Goal: Obtain resource: Download file/media

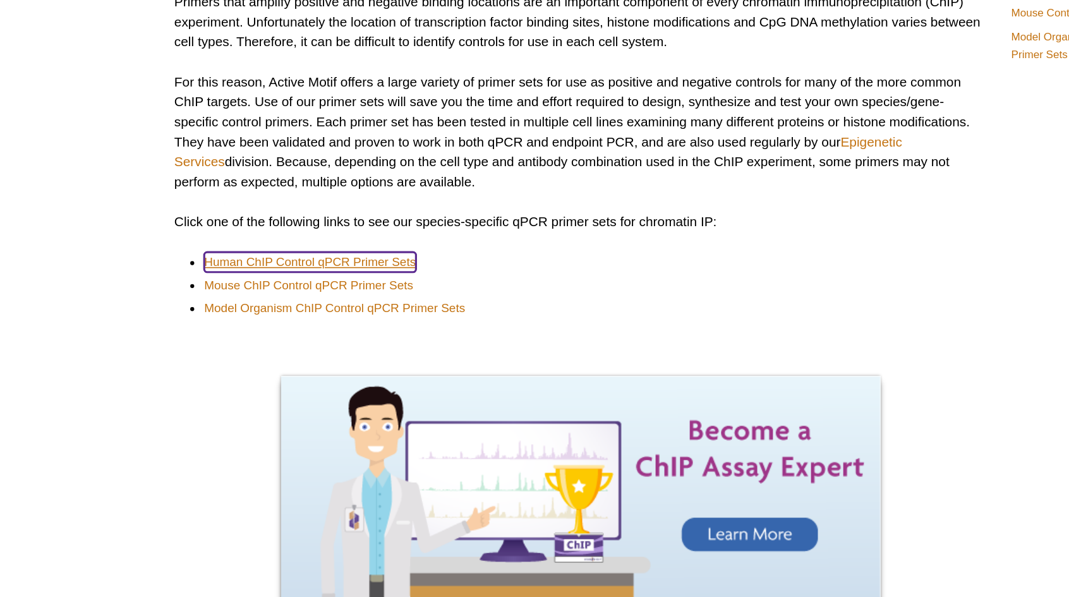
click at [322, 229] on link "Human ChIP Control qPCR Primer Sets" at bounding box center [303, 225] width 134 height 13
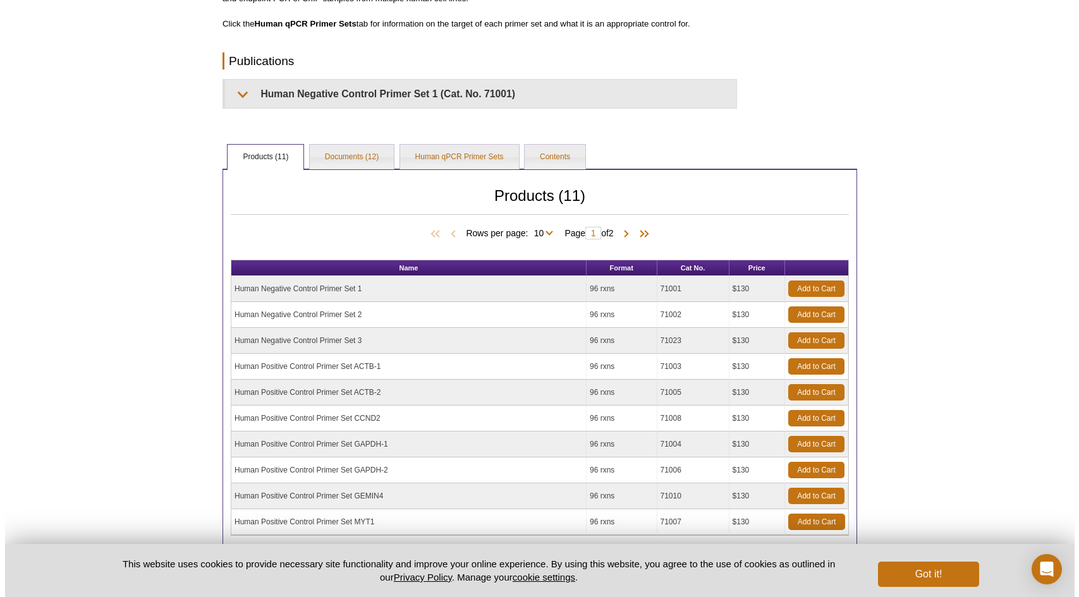
scroll to position [335, 0]
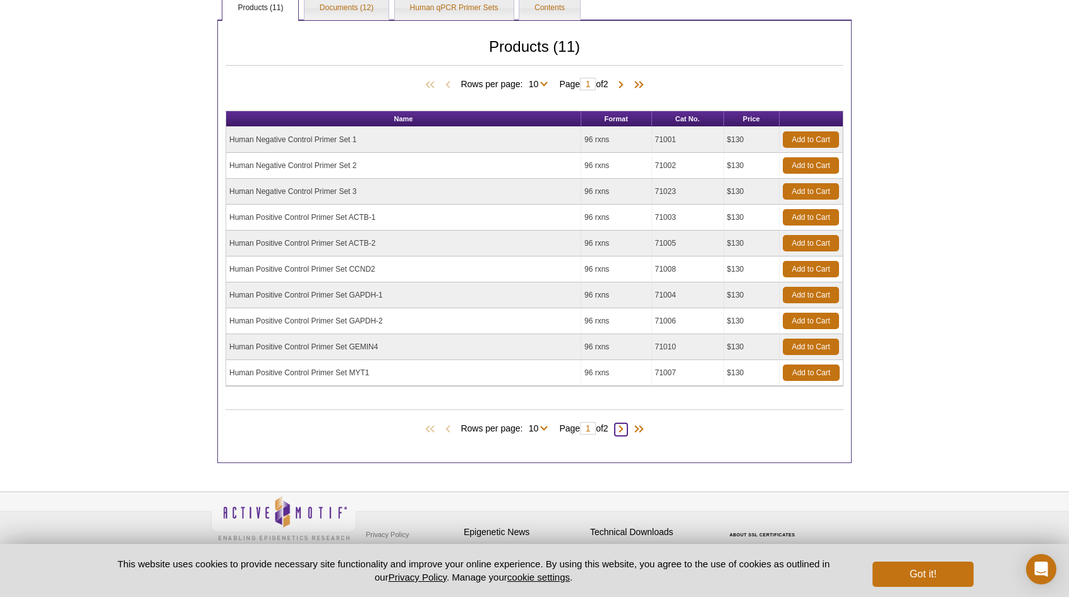
click at [626, 425] on span at bounding box center [621, 429] width 13 height 13
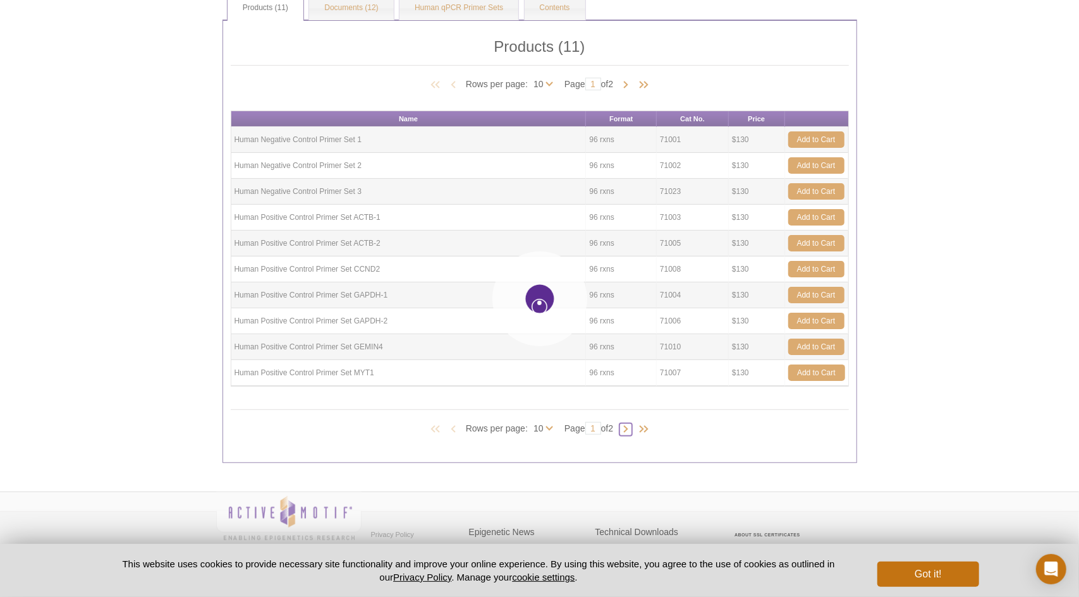
type input "2"
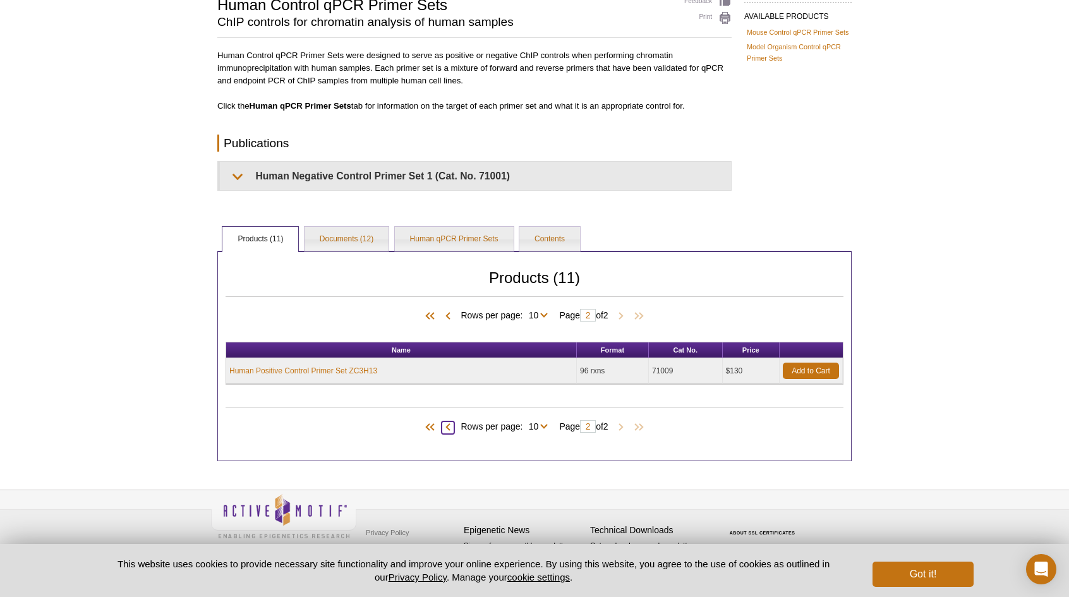
click at [444, 423] on span at bounding box center [448, 428] width 13 height 13
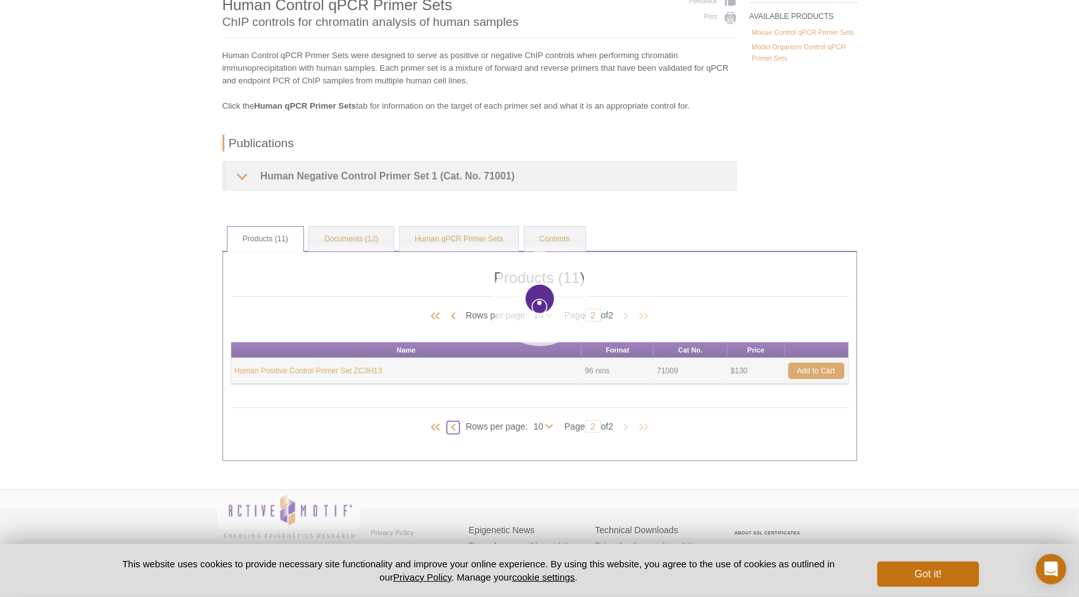
type input "1"
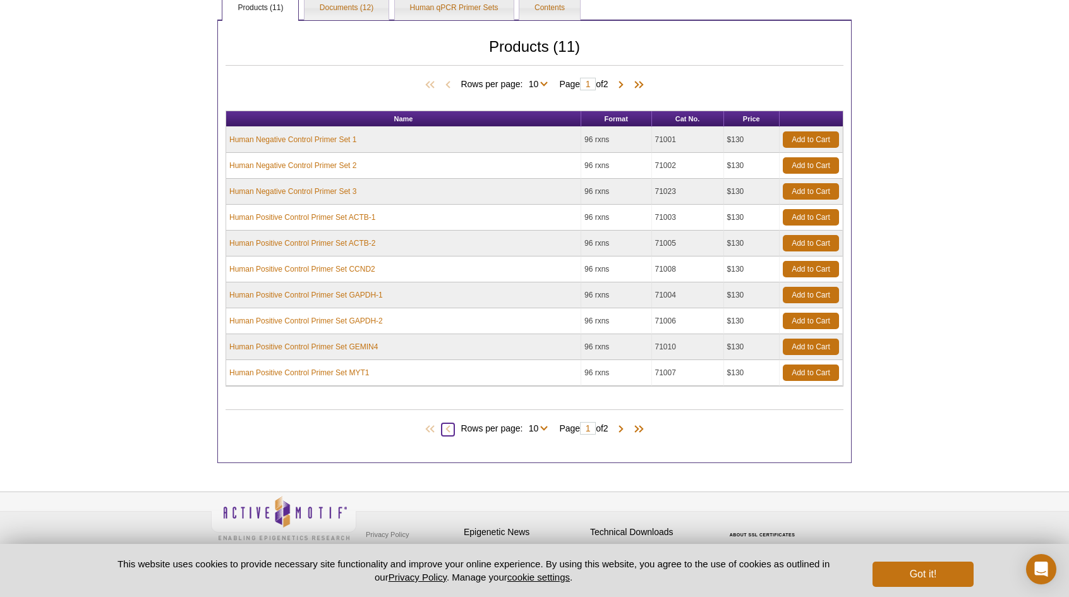
scroll to position [335, 0]
click at [344, 370] on link "Human Positive Control Primer Set MYT1" at bounding box center [299, 372] width 140 height 11
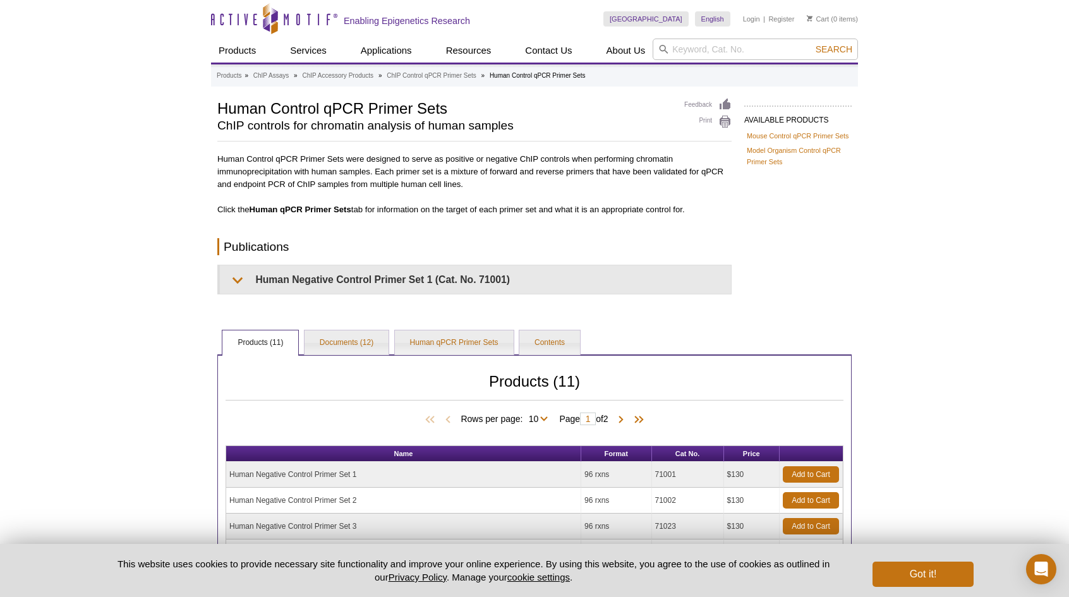
scroll to position [1, 0]
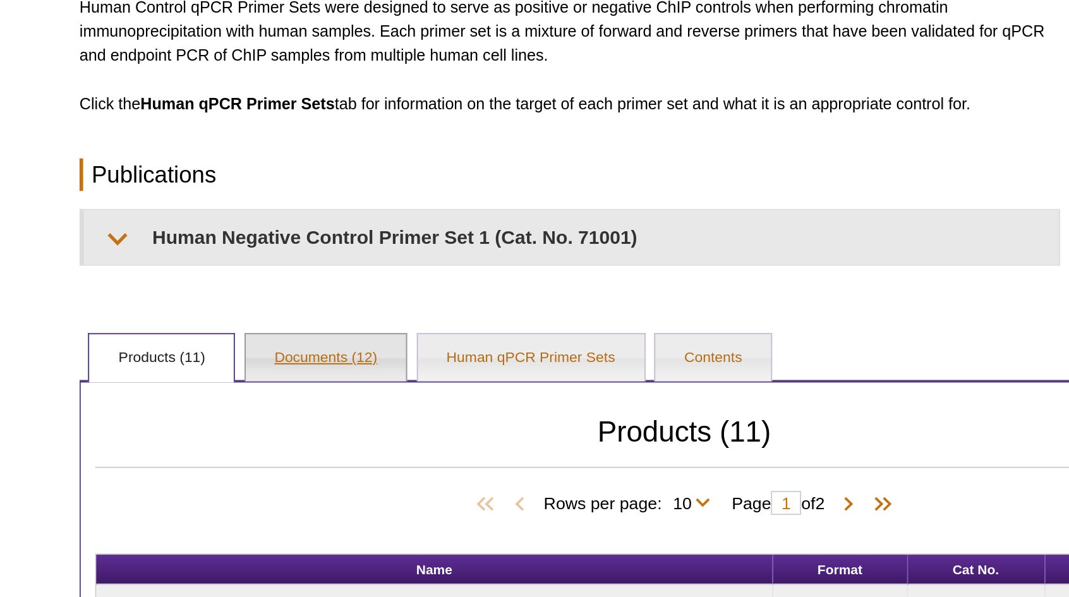
click at [361, 340] on link "Documents (12)" at bounding box center [347, 341] width 84 height 25
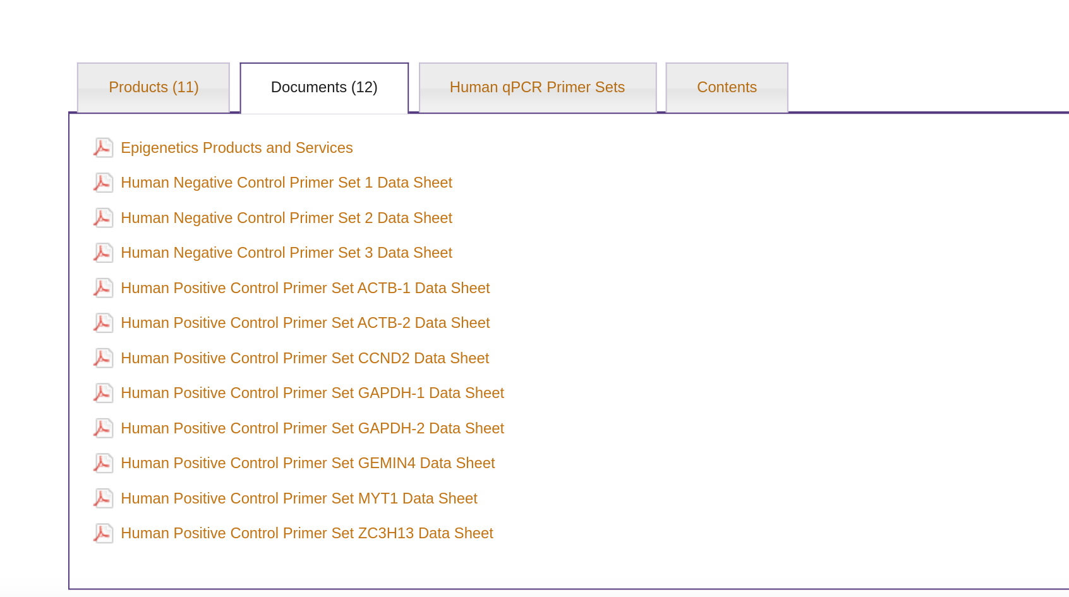
scroll to position [80, 0]
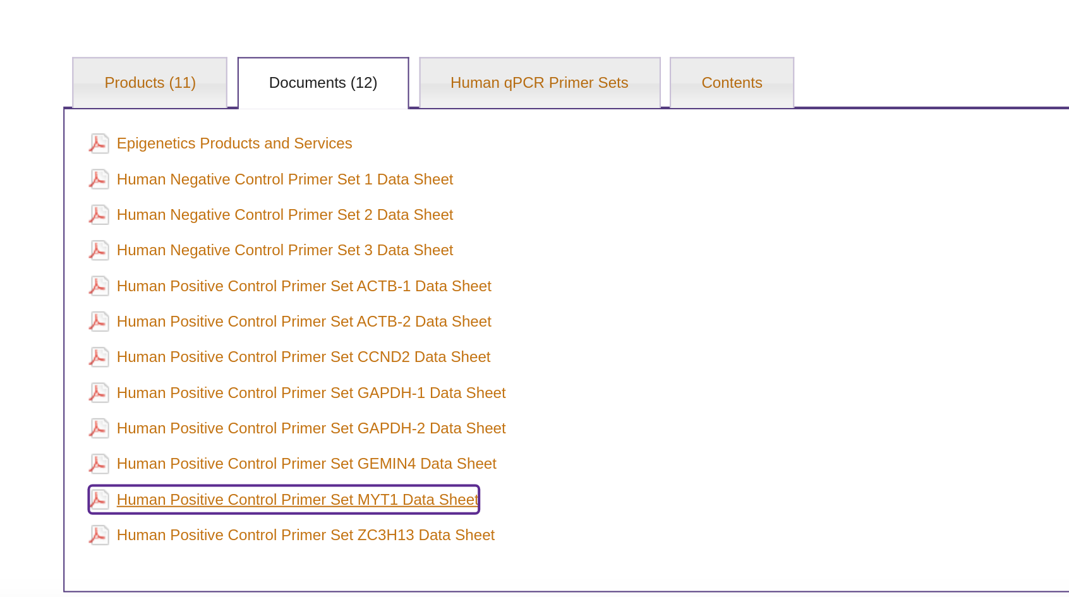
click at [386, 473] on link "Human Positive Control Primer Set MYT1 Data Sheet" at bounding box center [327, 470] width 194 height 14
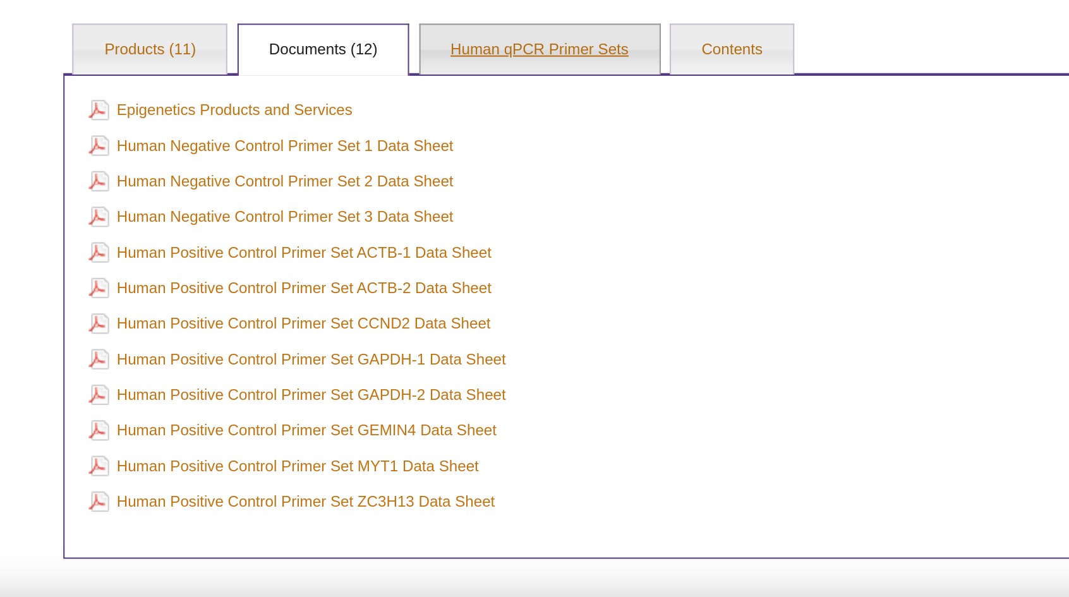
click at [460, 263] on link "Human qPCR Primer Sets" at bounding box center [454, 262] width 119 height 25
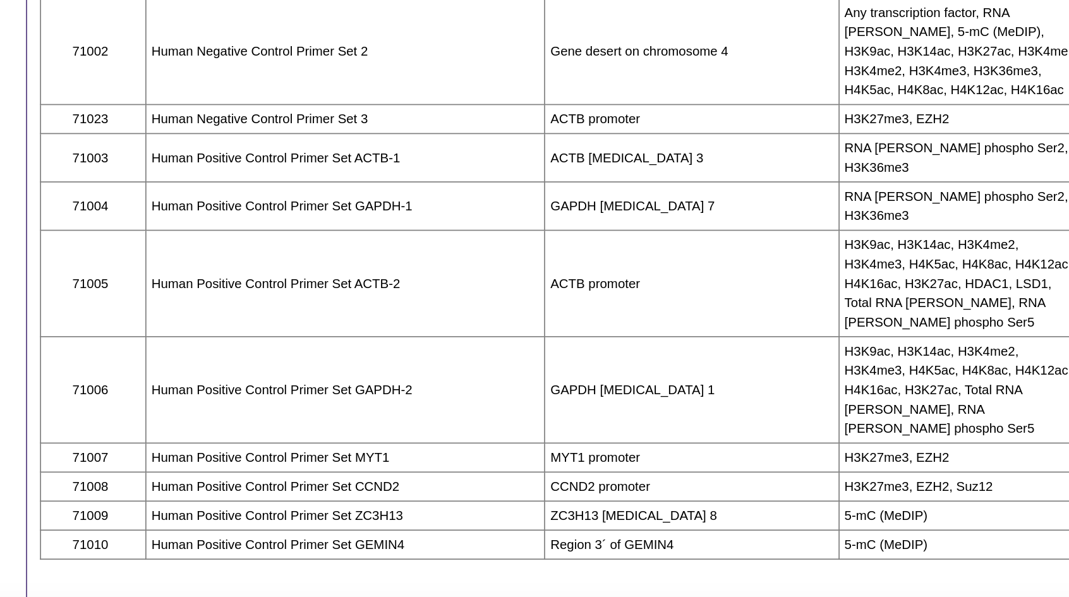
scroll to position [304, 0]
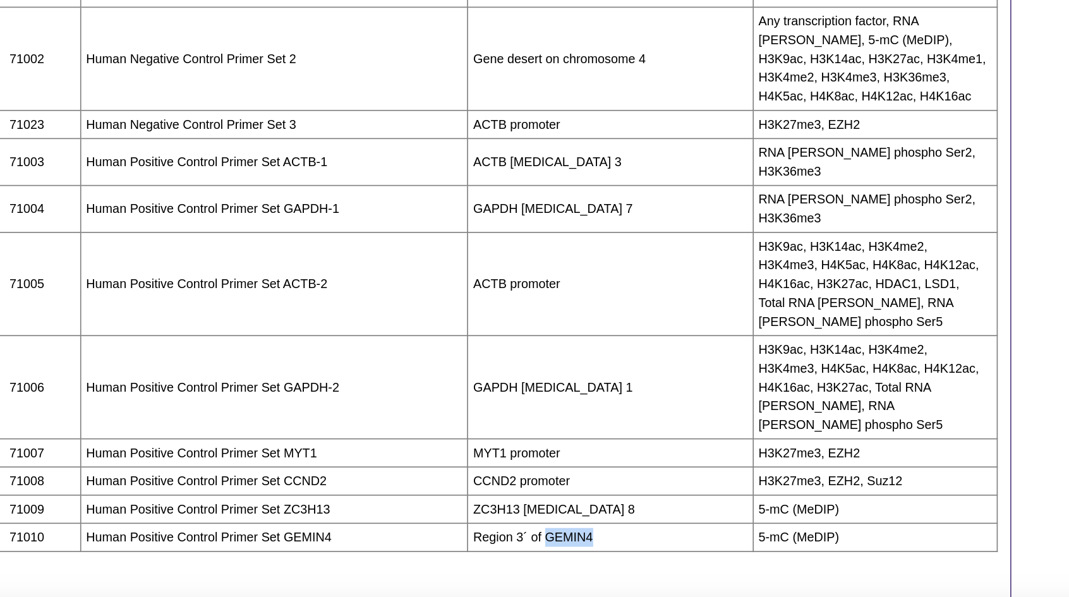
drag, startPoint x: 569, startPoint y: 448, endPoint x: 614, endPoint y: 451, distance: 45.0
click at [614, 478] on td "Region 3´ of GEMIN4" at bounding box center [608, 486] width 173 height 17
copy td "GEMIN4"
drag, startPoint x: 527, startPoint y: 432, endPoint x: 552, endPoint y: 432, distance: 25.3
click at [552, 461] on td "ZC3H13 exon 8" at bounding box center [608, 469] width 173 height 17
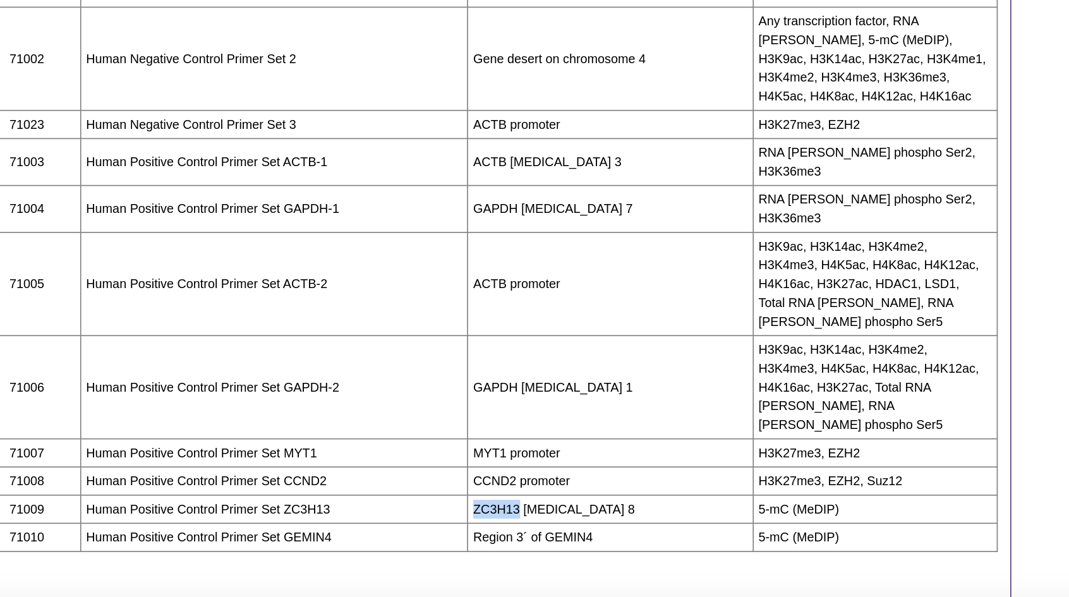
copy td "ZC3H13"
